Goal: Task Accomplishment & Management: Manage account settings

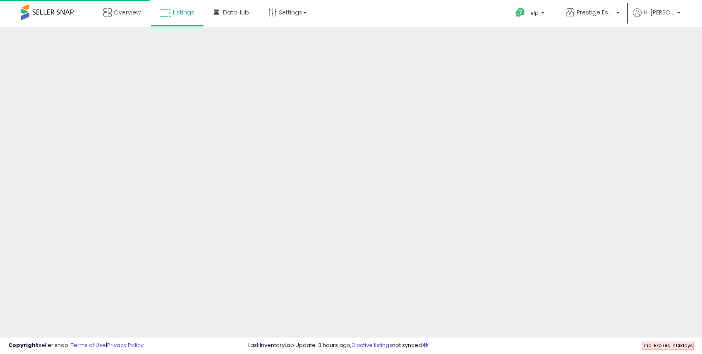
scroll to position [159, 0]
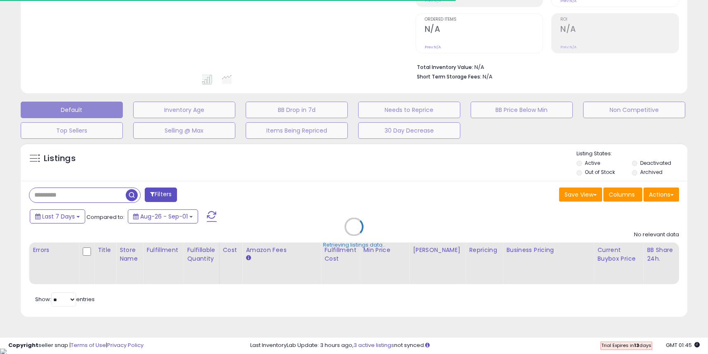
type input "****"
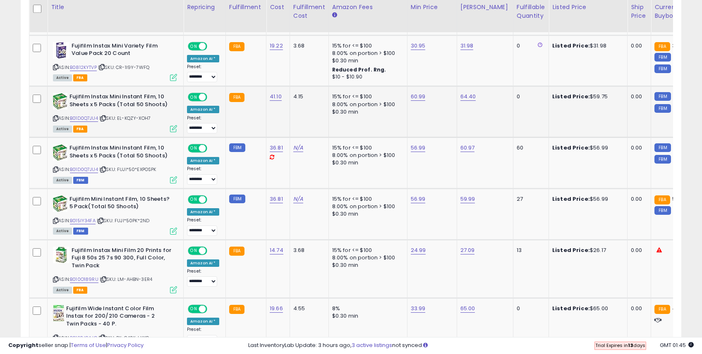
scroll to position [474, 0]
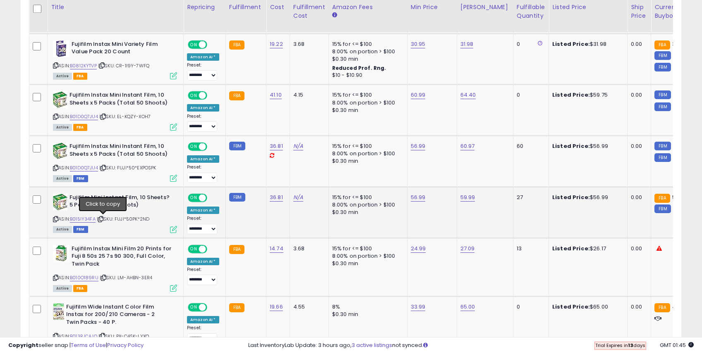
click at [103, 218] on icon at bounding box center [100, 219] width 5 height 5
click at [365, 347] on link "3 active listings" at bounding box center [372, 346] width 41 height 8
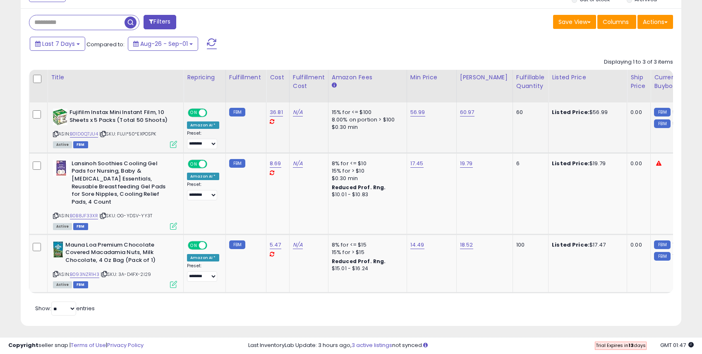
scroll to position [333, 0]
